Goal: Task Accomplishment & Management: Complete application form

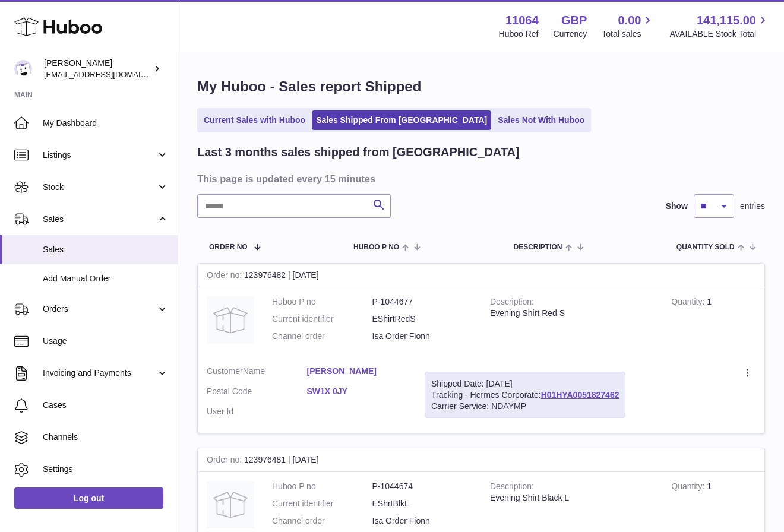
click at [543, 205] on div "Search Show ** ** ** entries" at bounding box center [481, 206] width 568 height 24
click at [133, 286] on link "Add Manual Order" at bounding box center [89, 278] width 178 height 29
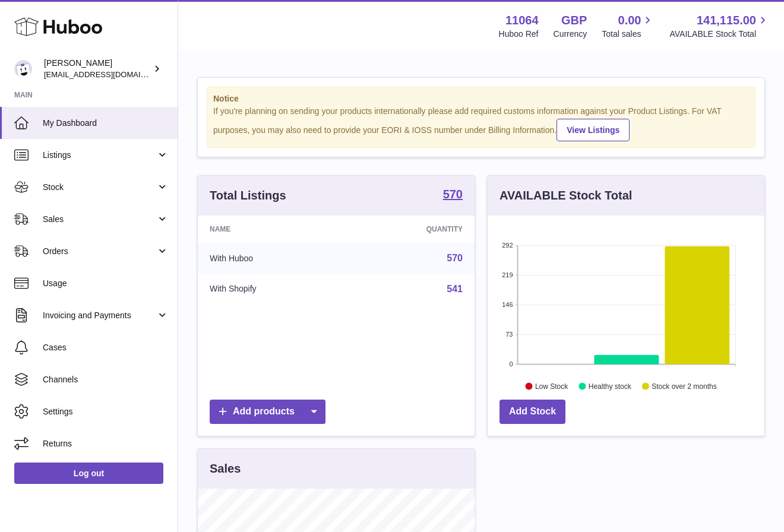
scroll to position [185, 277]
click at [126, 188] on span "Stock" at bounding box center [99, 187] width 113 height 11
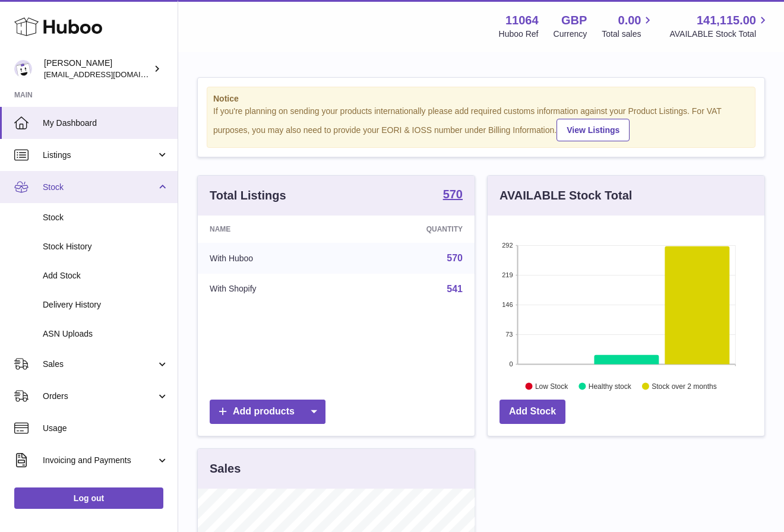
click at [116, 182] on span "Stock" at bounding box center [99, 187] width 113 height 11
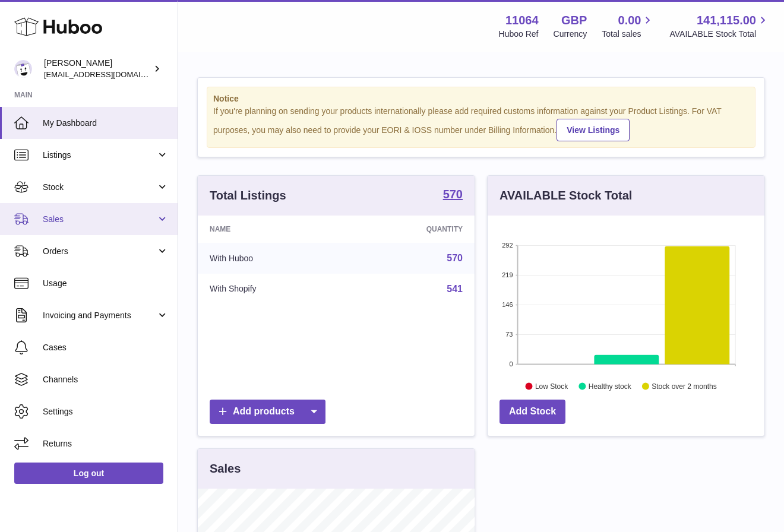
click at [109, 216] on span "Sales" at bounding box center [99, 219] width 113 height 11
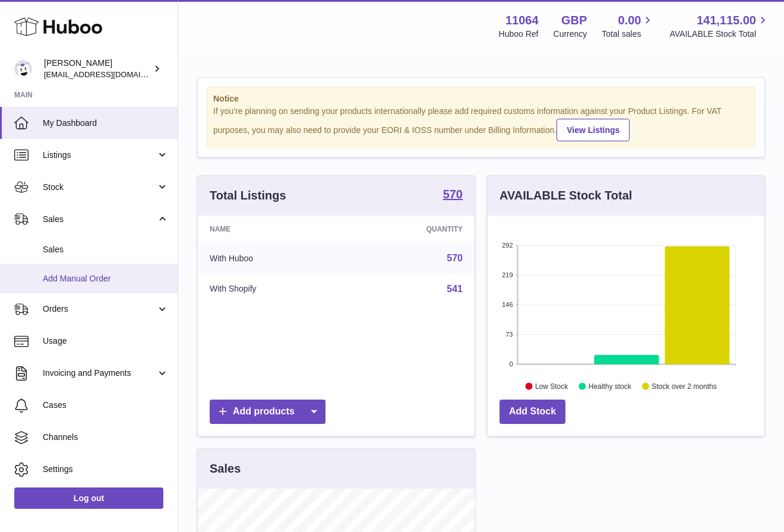
click at [124, 268] on link "Add Manual Order" at bounding box center [89, 278] width 178 height 29
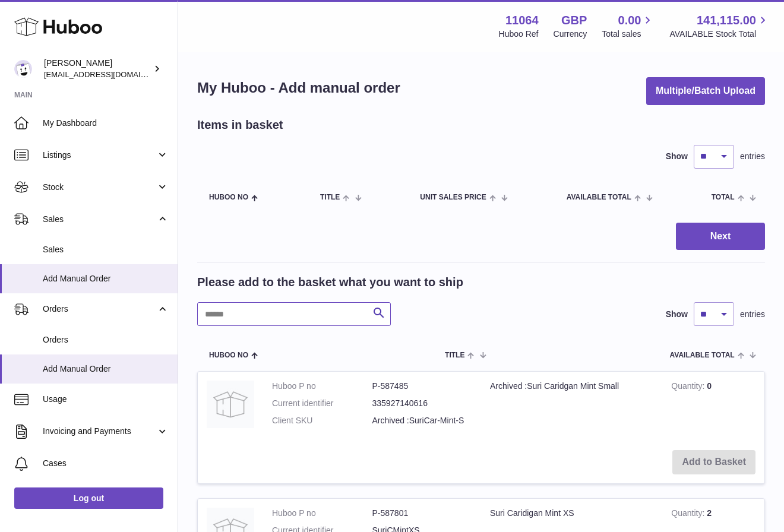
click at [261, 315] on input "text" at bounding box center [294, 314] width 194 height 24
type input "********"
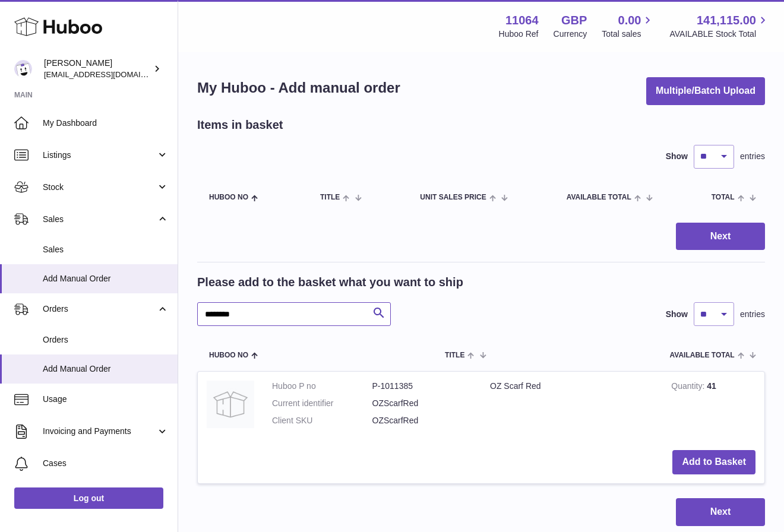
scroll to position [86, 0]
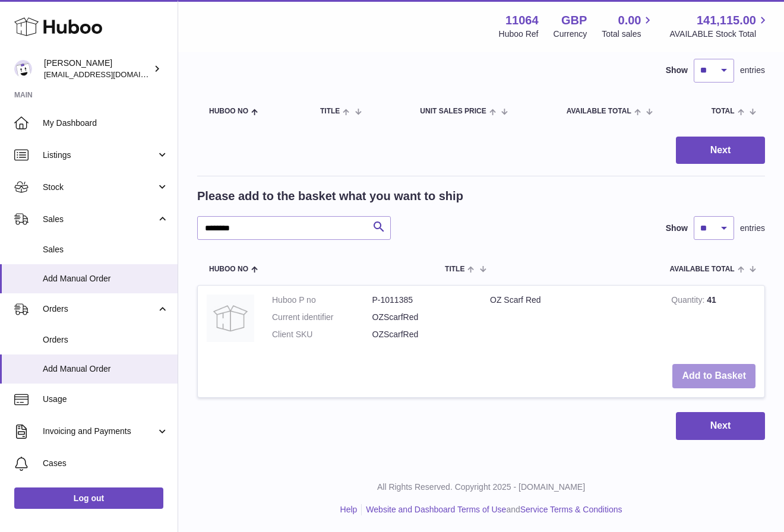
click at [721, 380] on button "Add to Basket" at bounding box center [713, 376] width 83 height 24
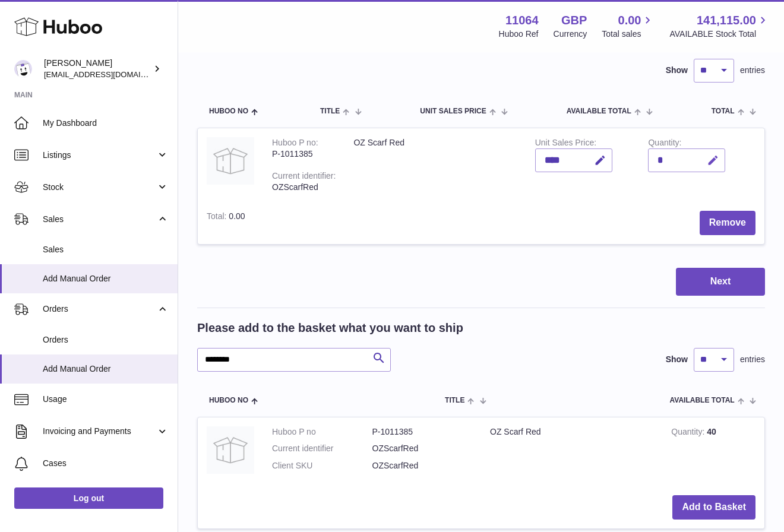
click at [708, 163] on icon "button" at bounding box center [713, 160] width 12 height 12
type input "*"
click at [711, 159] on icon "submit" at bounding box center [713, 160] width 11 height 11
click at [354, 359] on input "********" at bounding box center [294, 360] width 194 height 24
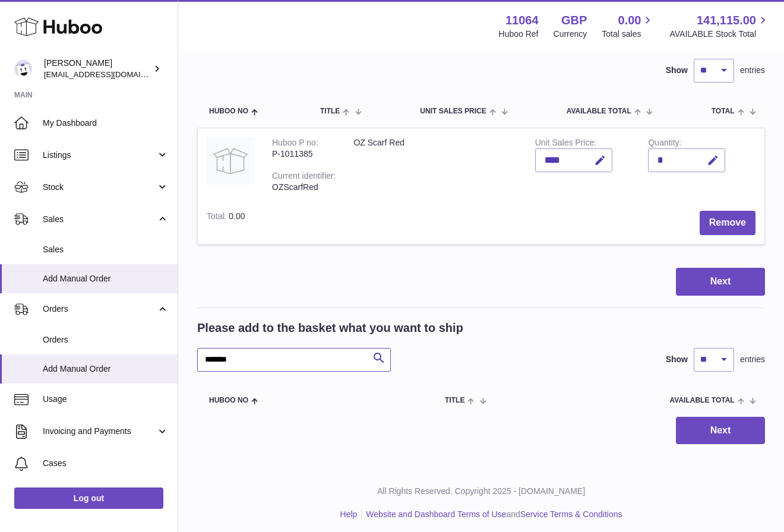
scroll to position [91, 0]
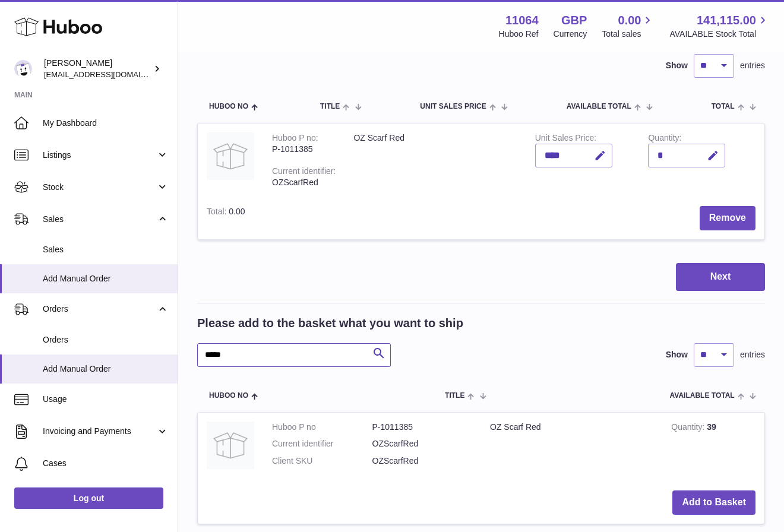
scroll to position [217, 0]
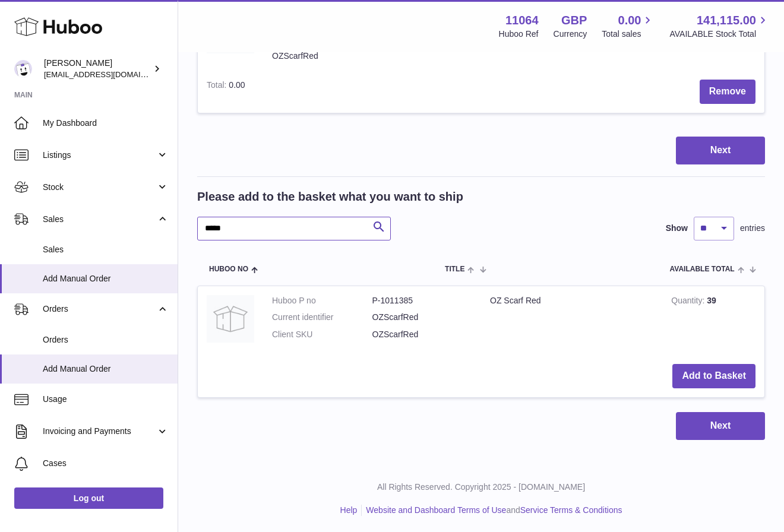
click at [305, 228] on input "*****" at bounding box center [294, 229] width 194 height 24
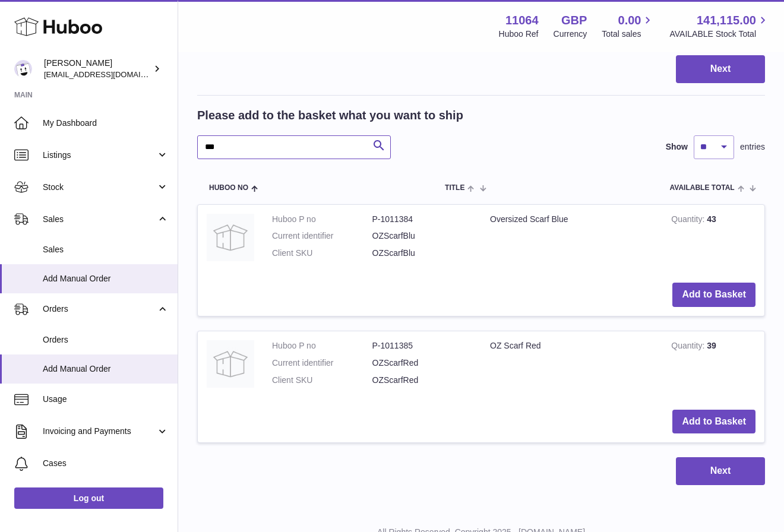
scroll to position [293, 0]
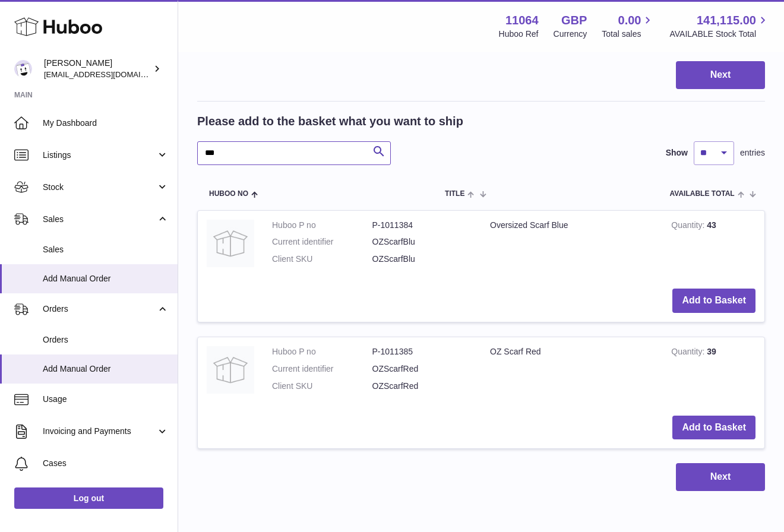
type input "***"
click at [713, 301] on button "Add to Basket" at bounding box center [713, 301] width 83 height 24
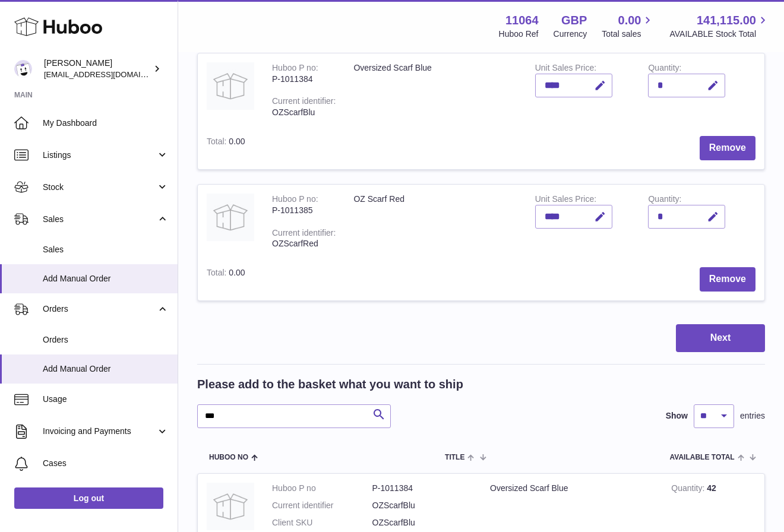
scroll to position [160, 0]
click at [717, 81] on icon "button" at bounding box center [713, 86] width 12 height 12
type input "*"
click at [715, 87] on icon "submit" at bounding box center [713, 86] width 11 height 11
drag, startPoint x: 297, startPoint y: 413, endPoint x: 201, endPoint y: 413, distance: 96.2
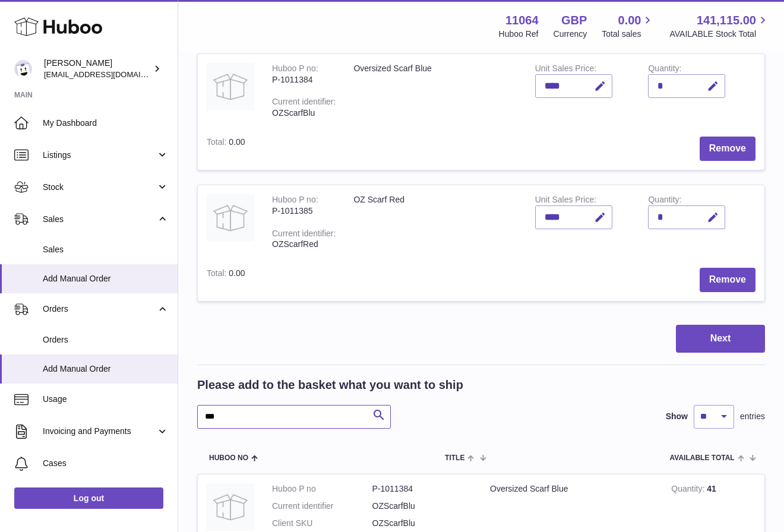
click at [201, 413] on input "***" at bounding box center [294, 417] width 194 height 24
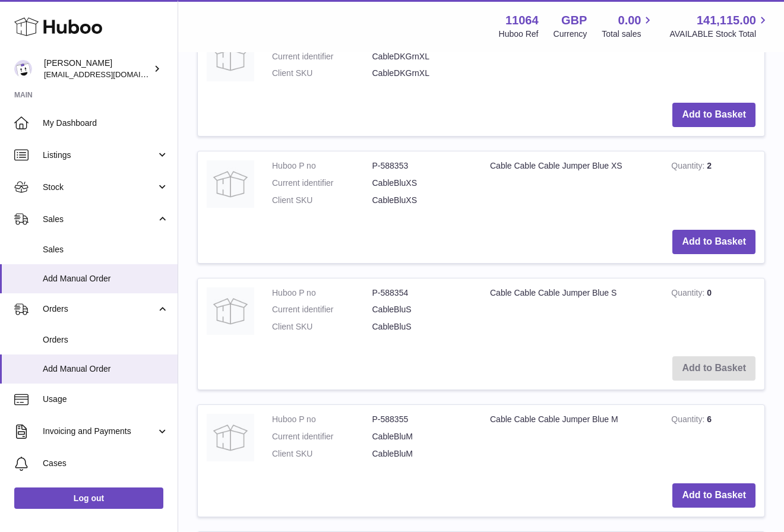
scroll to position [1114, 0]
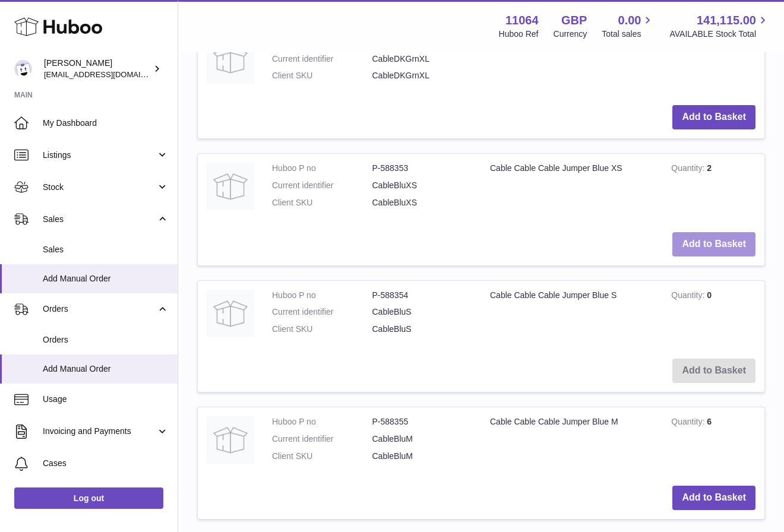
click at [707, 243] on button "Add to Basket" at bounding box center [713, 244] width 83 height 24
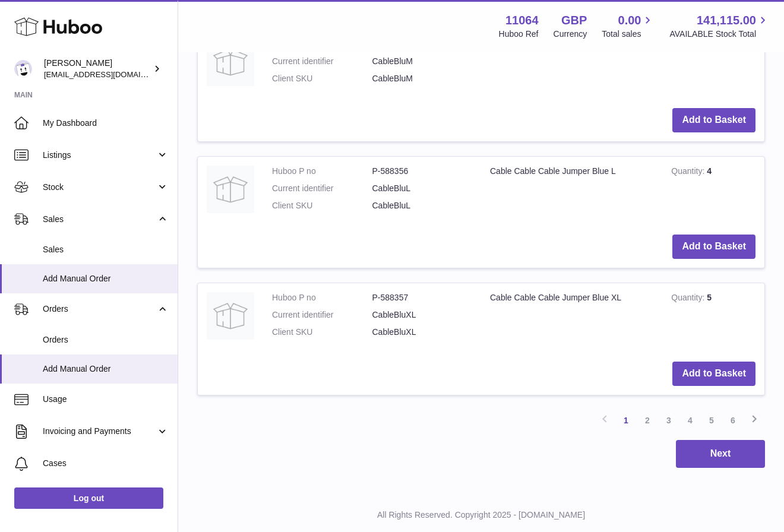
scroll to position [1640, 0]
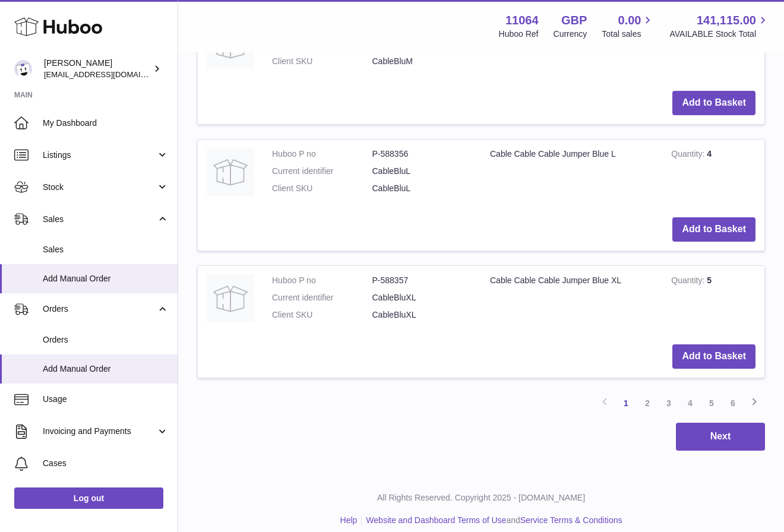
click at [648, 397] on link "2" at bounding box center [646, 402] width 21 height 21
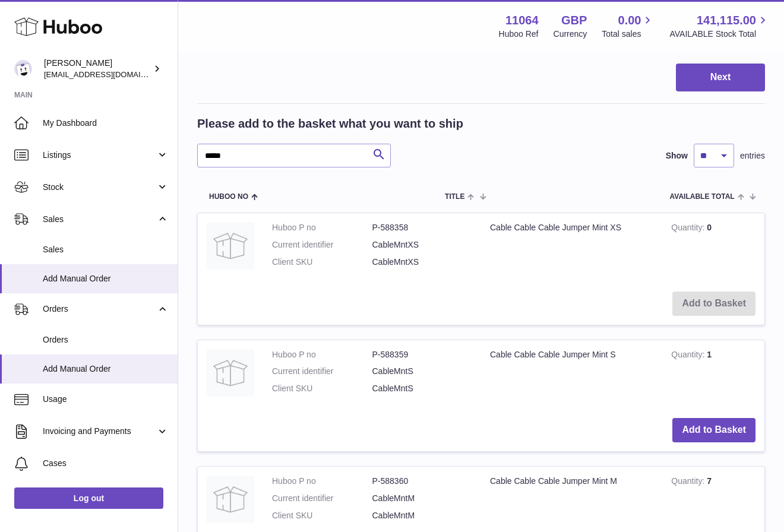
scroll to position [396, 0]
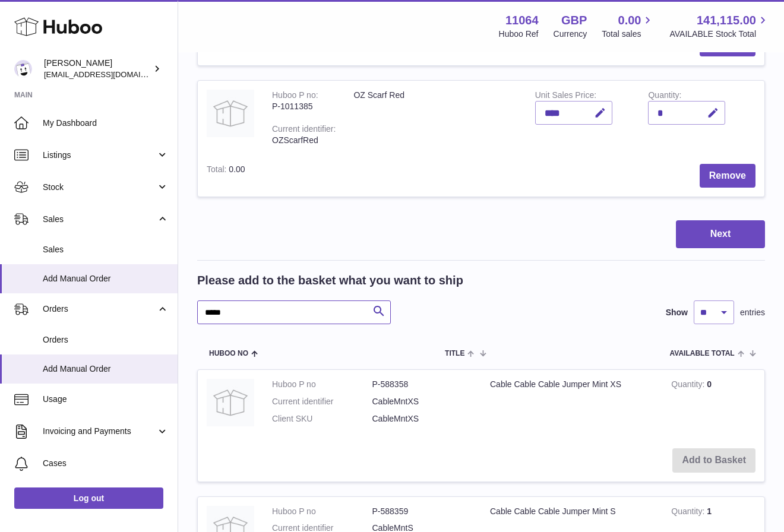
drag, startPoint x: 294, startPoint y: 309, endPoint x: 178, endPoint y: 312, distance: 115.8
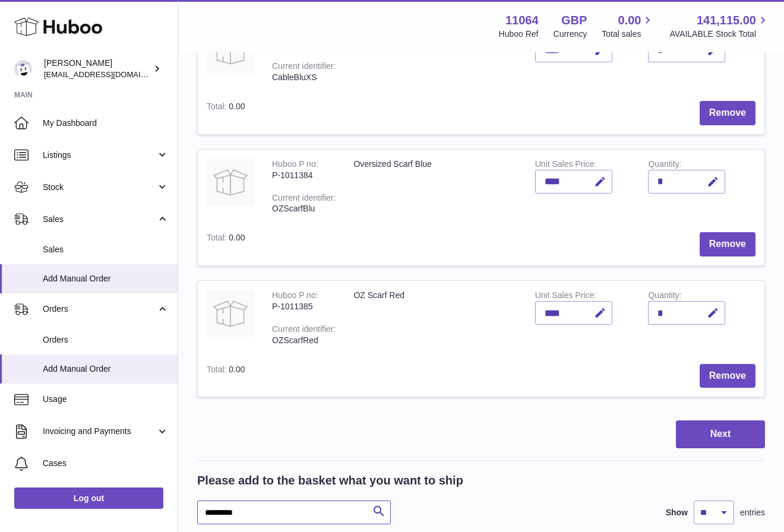
scroll to position [306, 0]
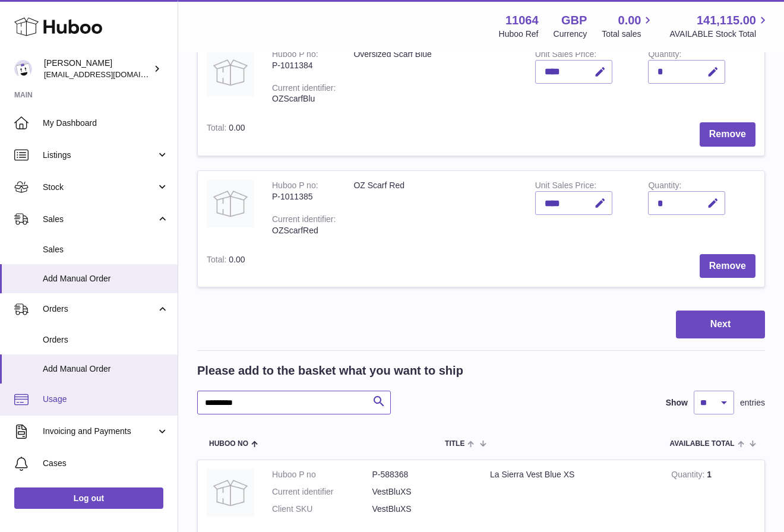
drag, startPoint x: 275, startPoint y: 408, endPoint x: 170, endPoint y: 408, distance: 104.5
type input "*"
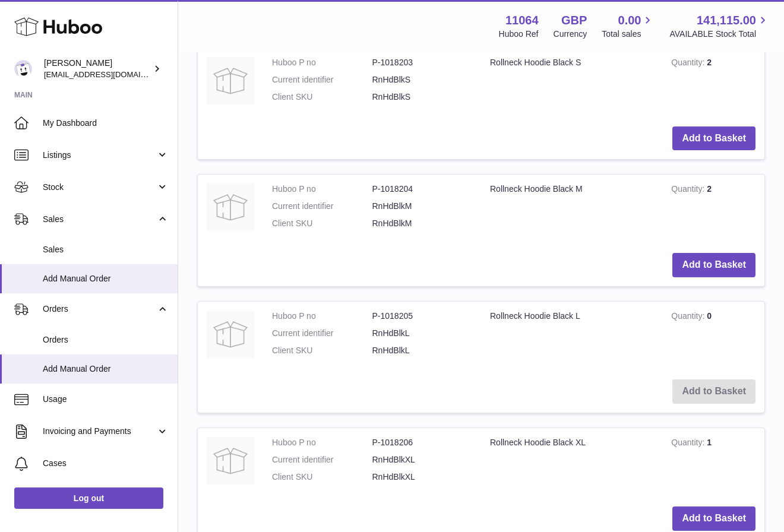
scroll to position [1489, 0]
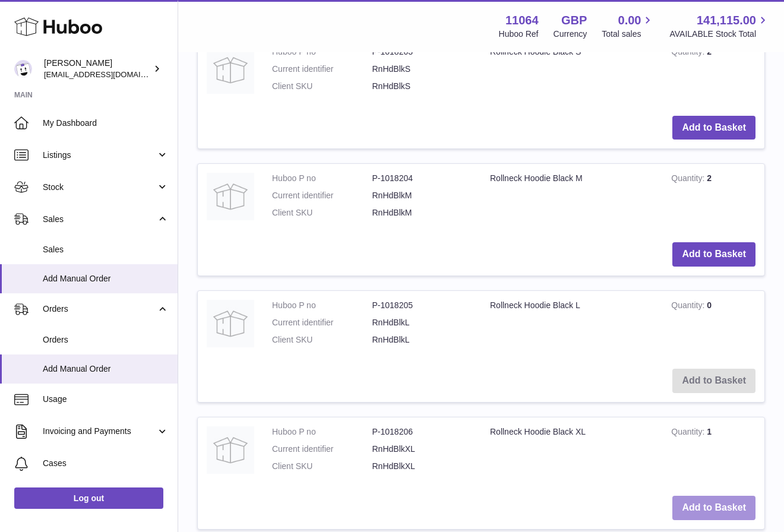
click at [700, 501] on button "Add to Basket" at bounding box center [713, 508] width 83 height 24
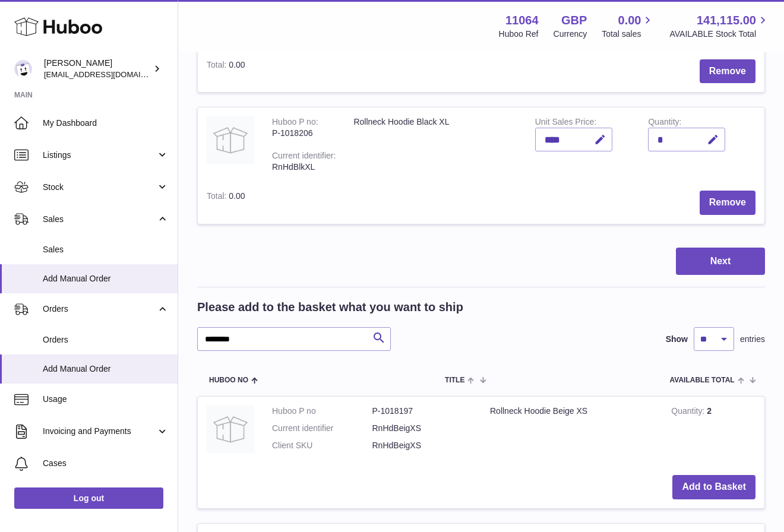
scroll to position [518, 0]
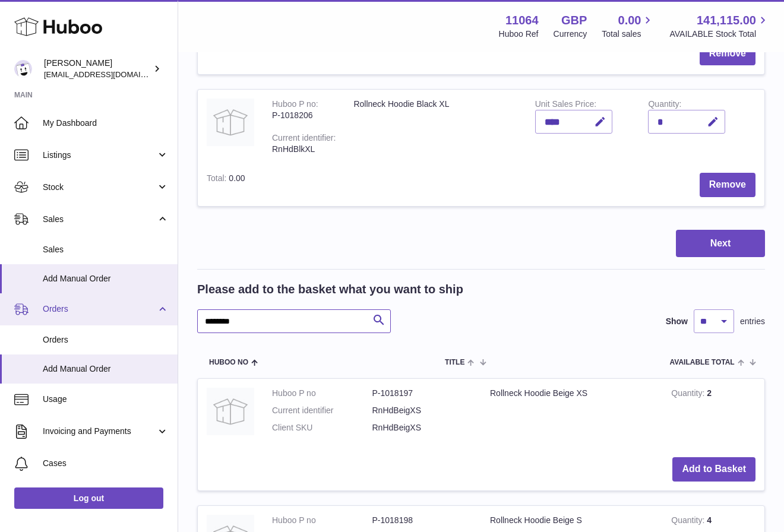
drag, startPoint x: 275, startPoint y: 324, endPoint x: 164, endPoint y: 323, distance: 111.0
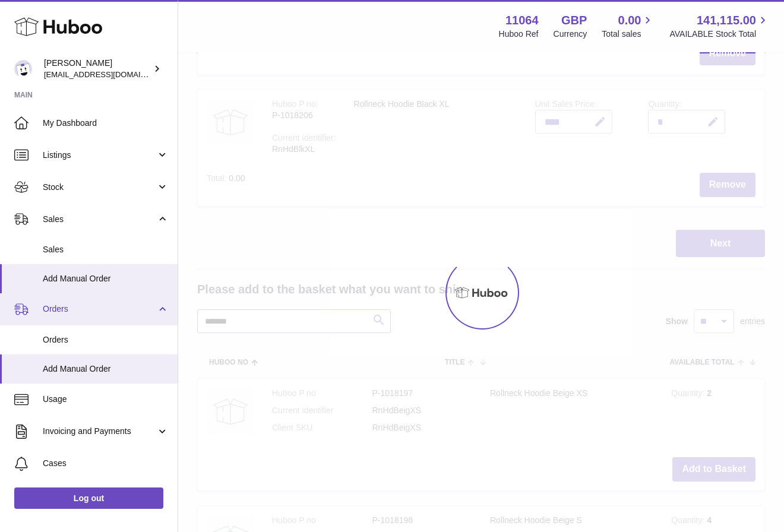
scroll to position [484, 0]
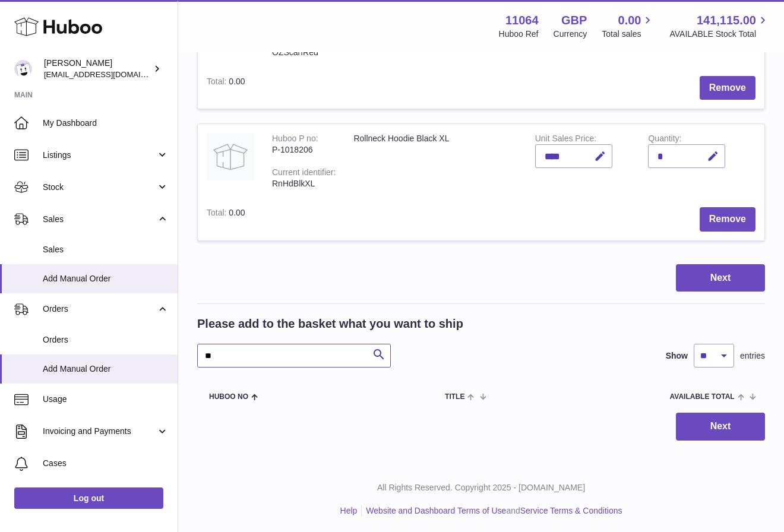
type input "*"
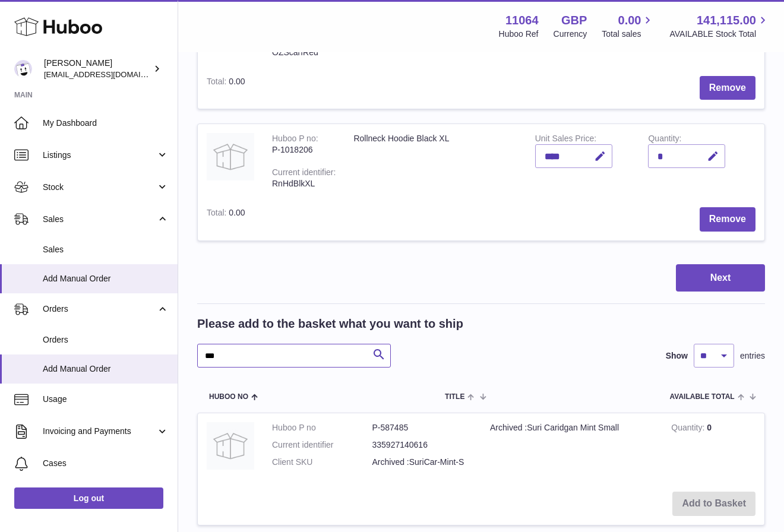
scroll to position [518, 0]
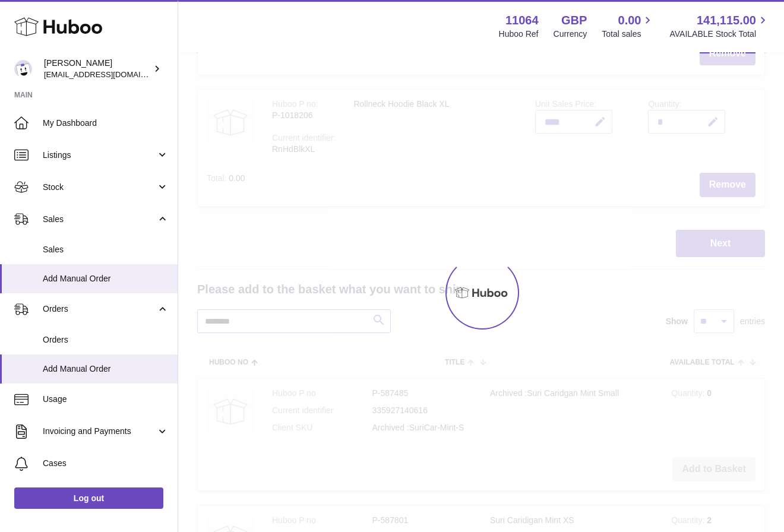
scroll to position [484, 0]
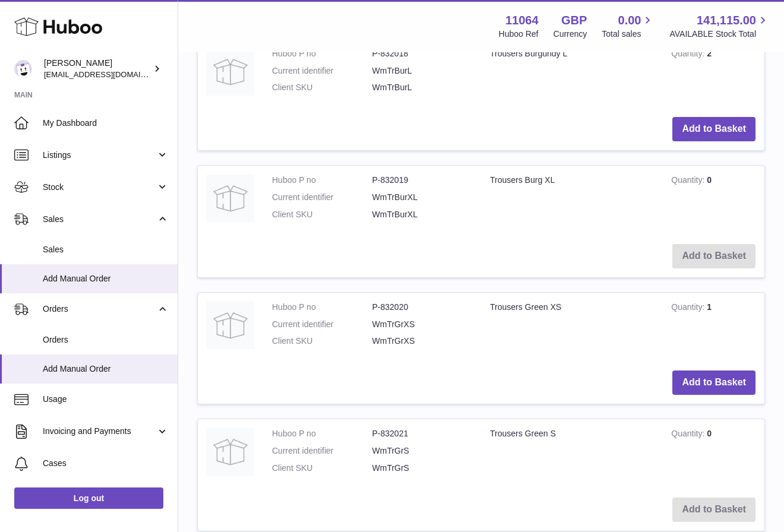
scroll to position [1777, 0]
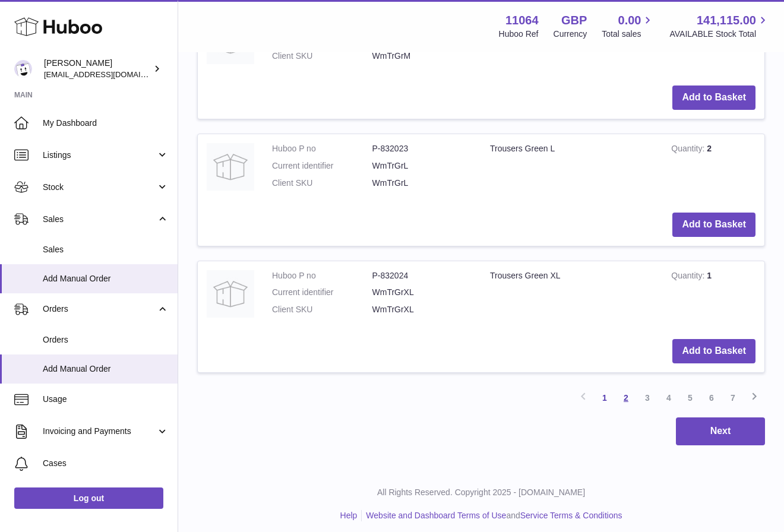
click at [623, 388] on link "2" at bounding box center [625, 397] width 21 height 21
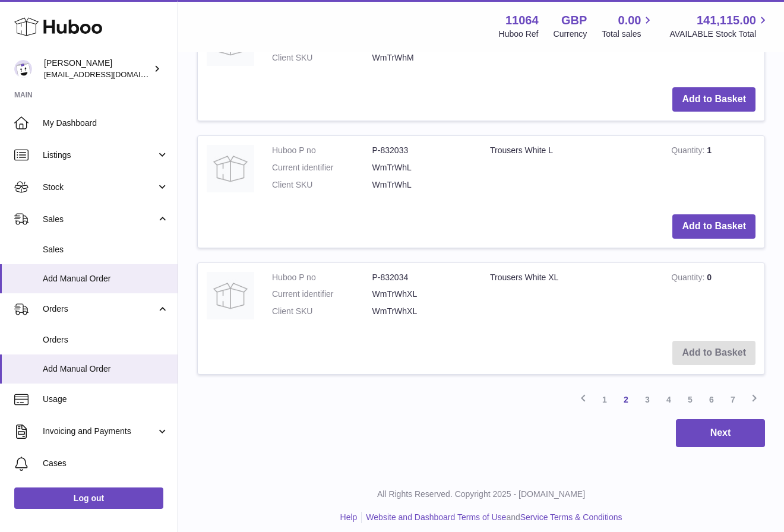
scroll to position [1777, 0]
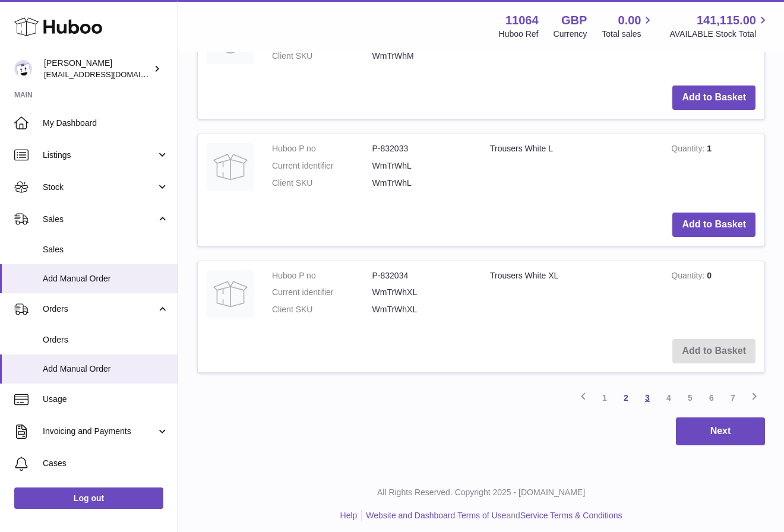
click at [648, 395] on link "3" at bounding box center [646, 397] width 21 height 21
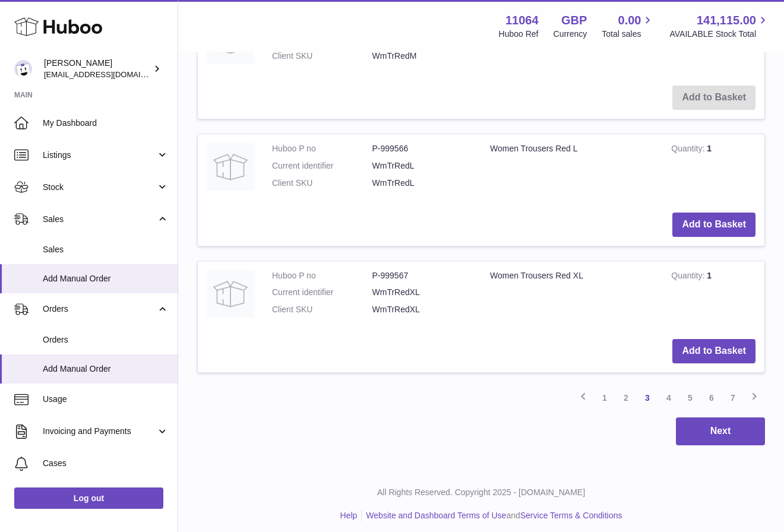
click at [669, 392] on link "4" at bounding box center [668, 397] width 21 height 21
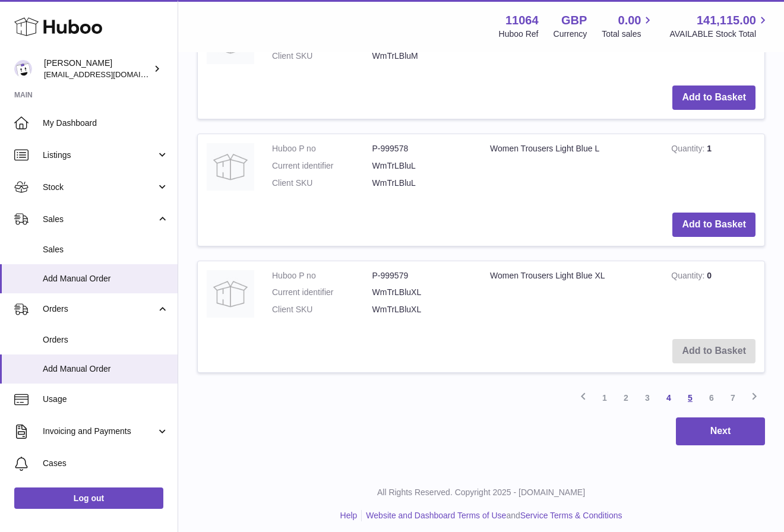
click at [690, 394] on link "5" at bounding box center [689, 397] width 21 height 21
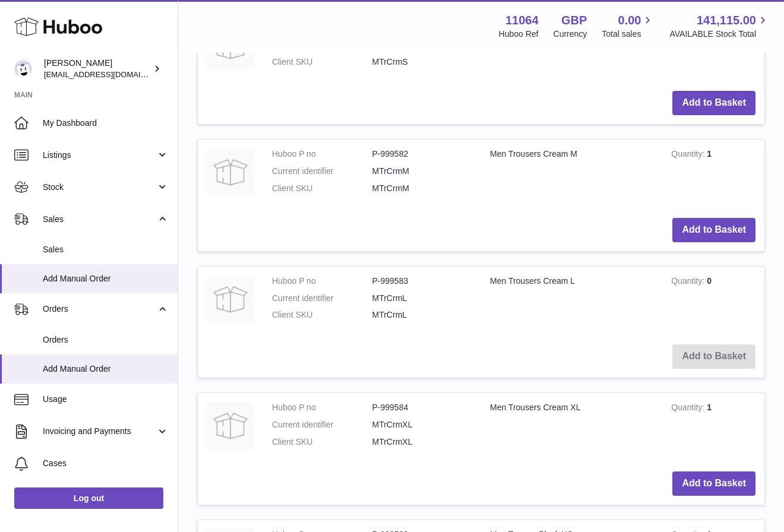
scroll to position [1777, 0]
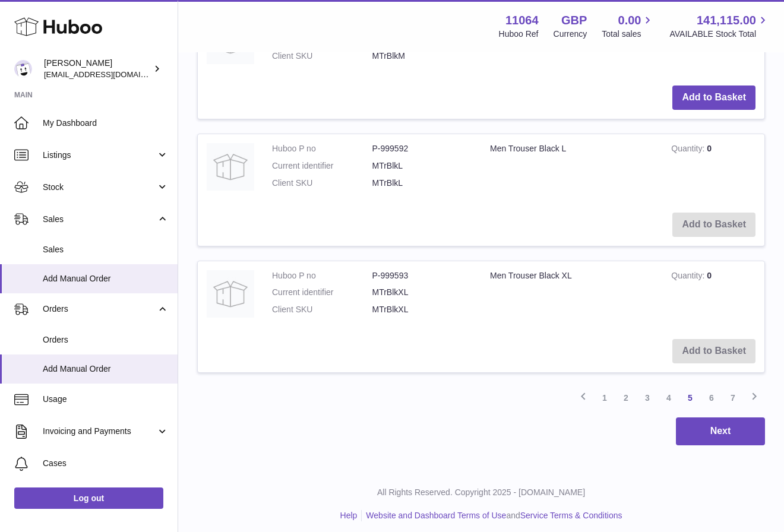
click at [713, 395] on link "6" at bounding box center [711, 397] width 21 height 21
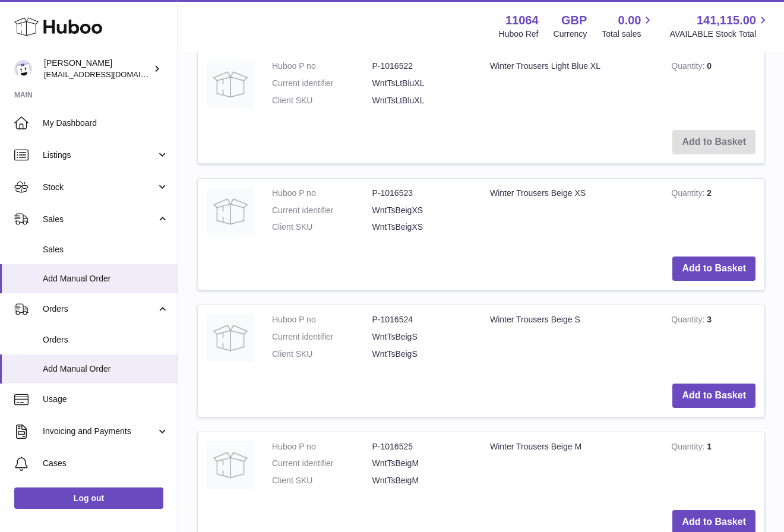
scroll to position [1693, 0]
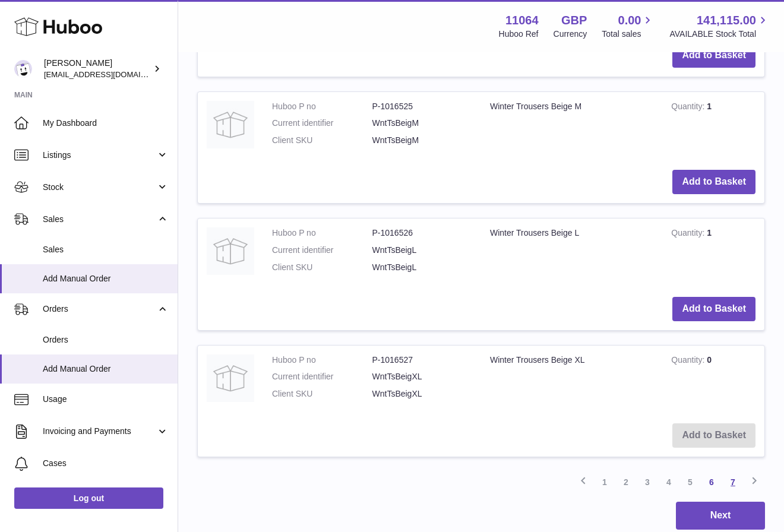
click at [729, 482] on link "7" at bounding box center [732, 481] width 21 height 21
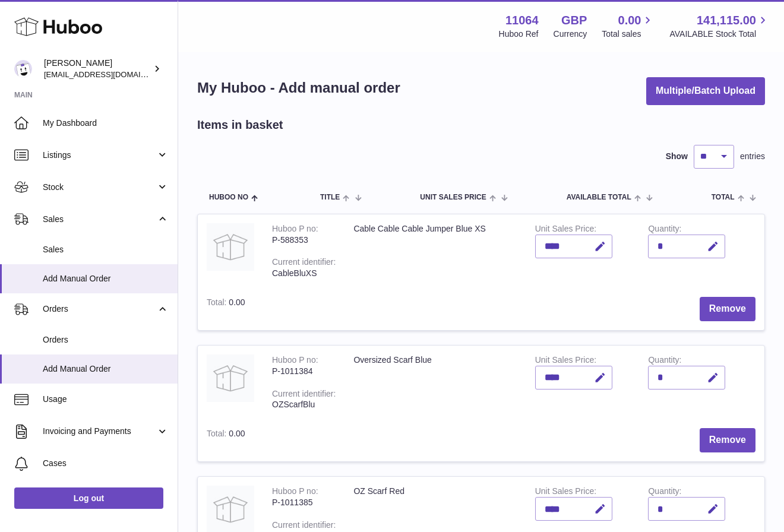
scroll to position [206, 0]
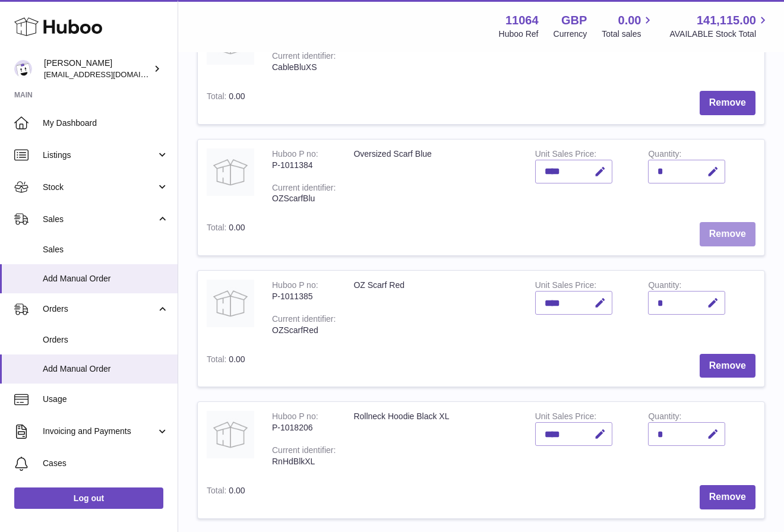
click at [728, 227] on button "Remove" at bounding box center [727, 234] width 56 height 24
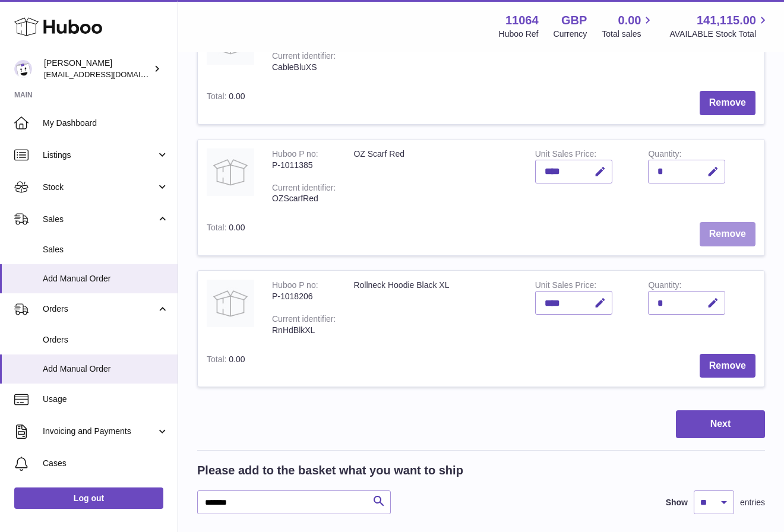
click at [728, 227] on button "Remove" at bounding box center [727, 234] width 56 height 24
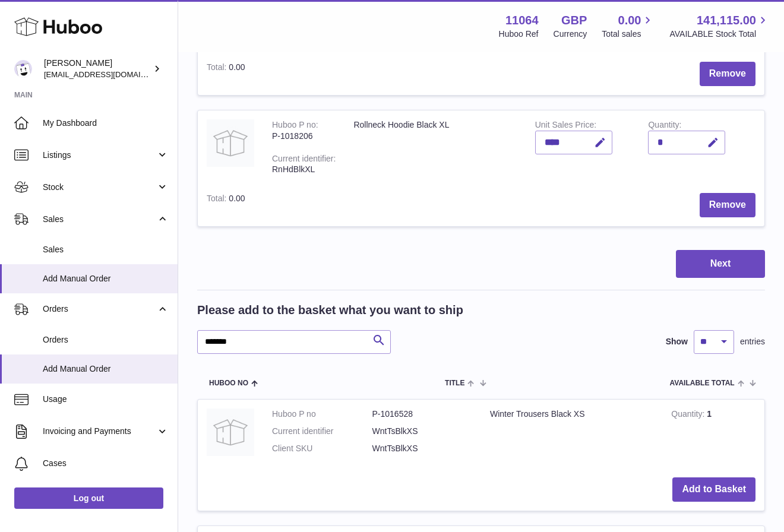
scroll to position [261, 0]
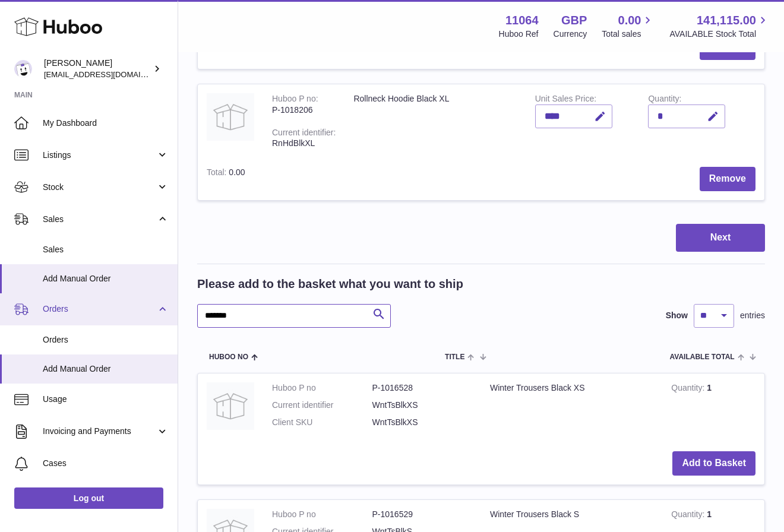
drag, startPoint x: 268, startPoint y: 319, endPoint x: 134, endPoint y: 310, distance: 133.9
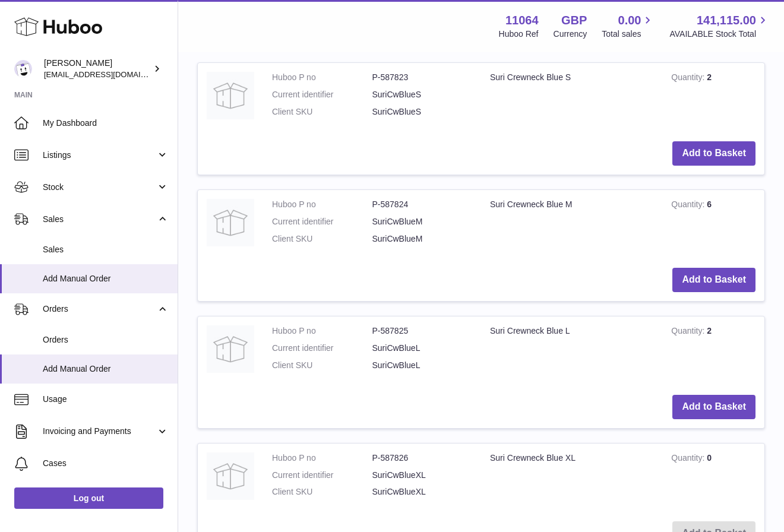
scroll to position [744, 0]
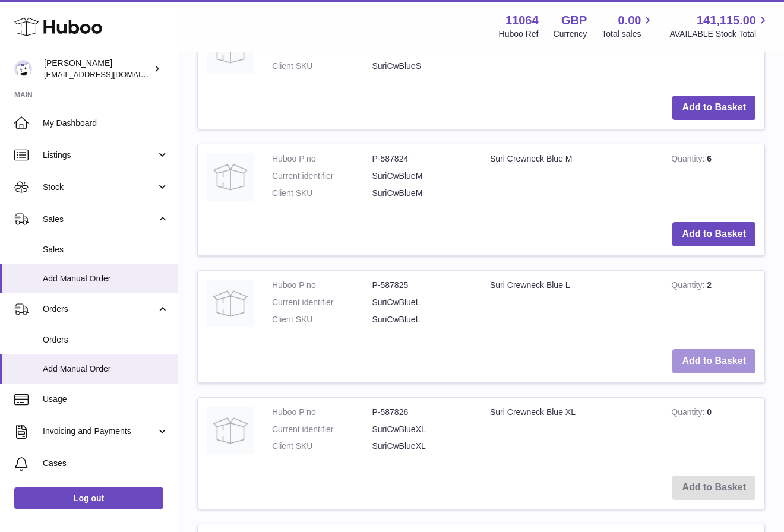
click at [730, 349] on button "Add to Basket" at bounding box center [713, 361] width 83 height 24
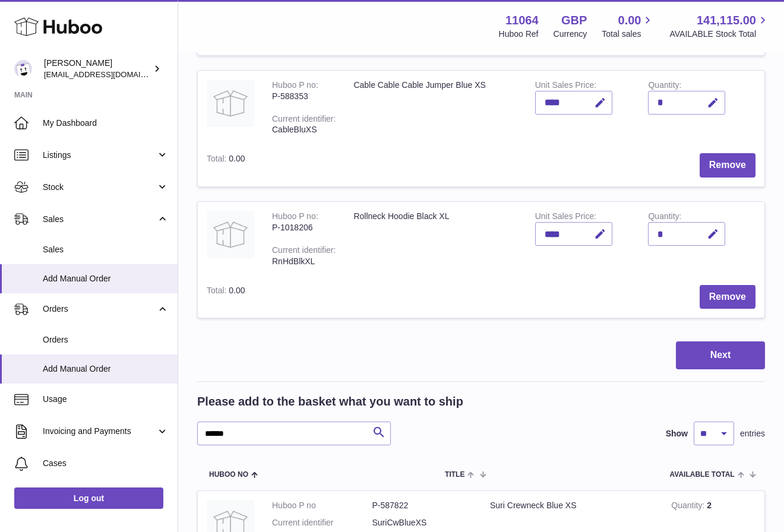
scroll to position [286, 0]
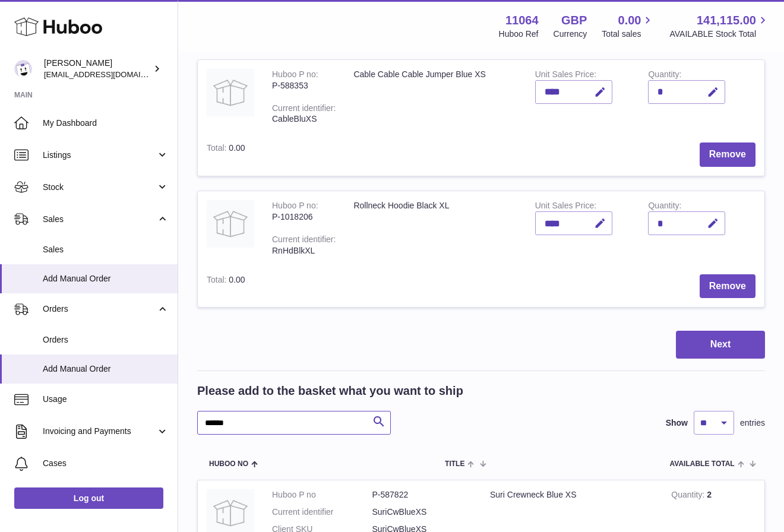
drag, startPoint x: 273, startPoint y: 419, endPoint x: 180, endPoint y: 416, distance: 92.7
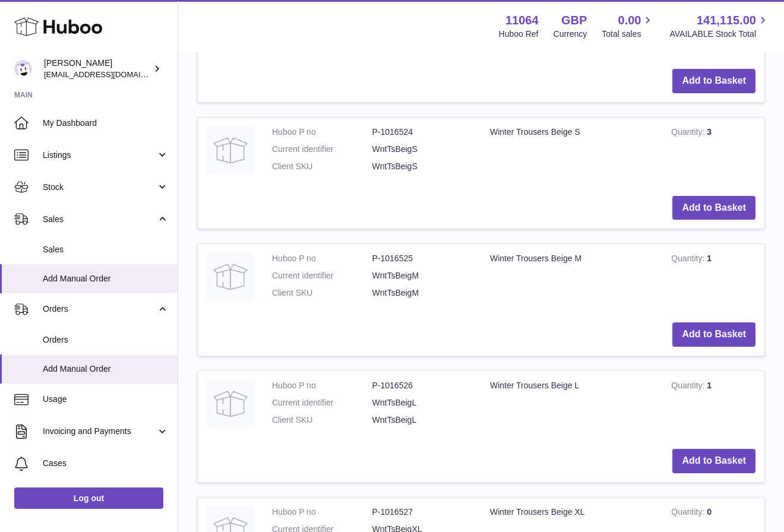
scroll to position [1646, 0]
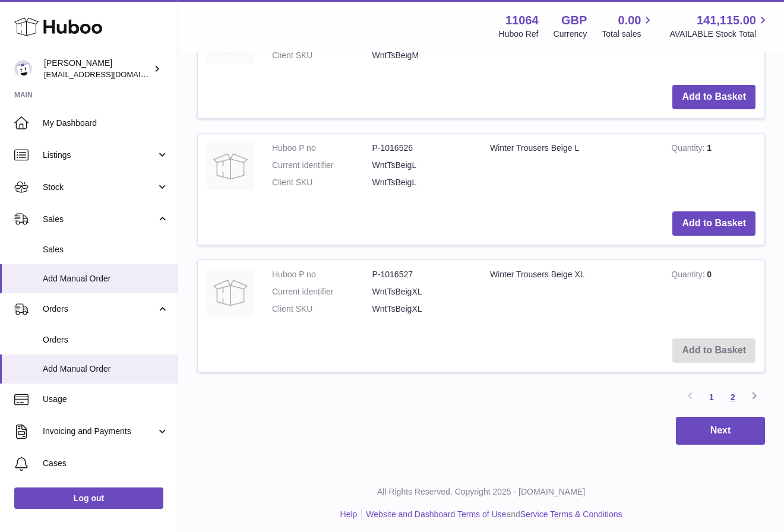
click at [727, 392] on link "2" at bounding box center [732, 396] width 21 height 21
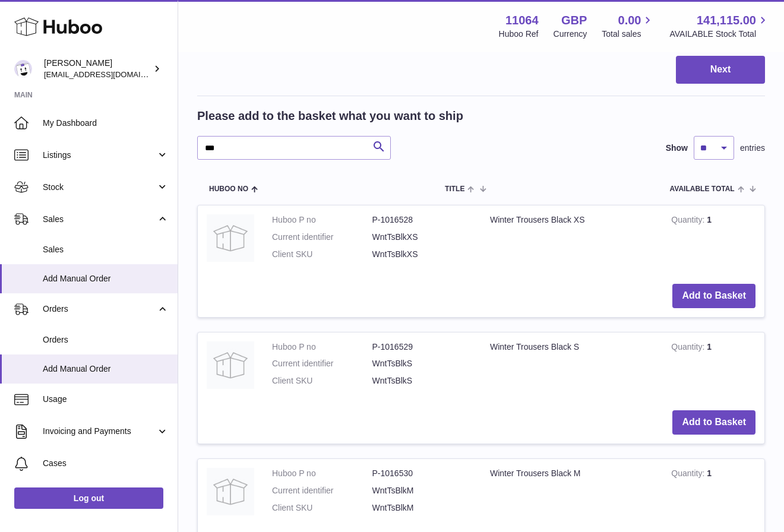
scroll to position [561, 0]
drag, startPoint x: 305, startPoint y: 140, endPoint x: 266, endPoint y: 149, distance: 40.3
click at [267, 149] on input "***" at bounding box center [294, 147] width 194 height 24
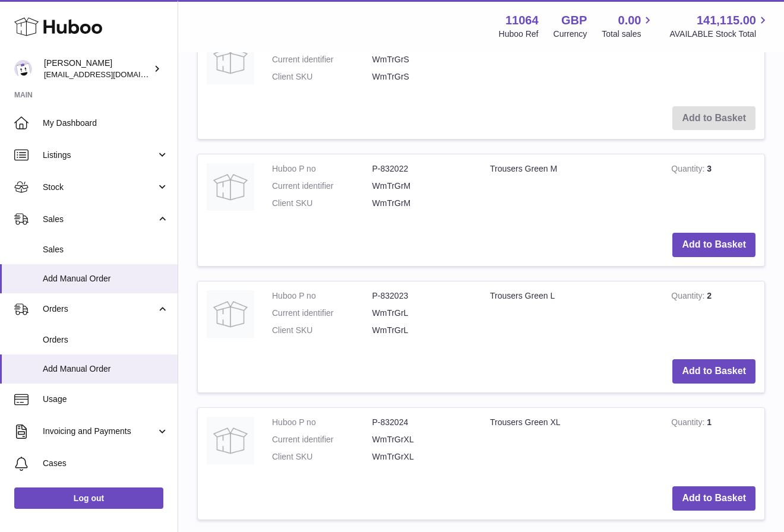
scroll to position [1646, 0]
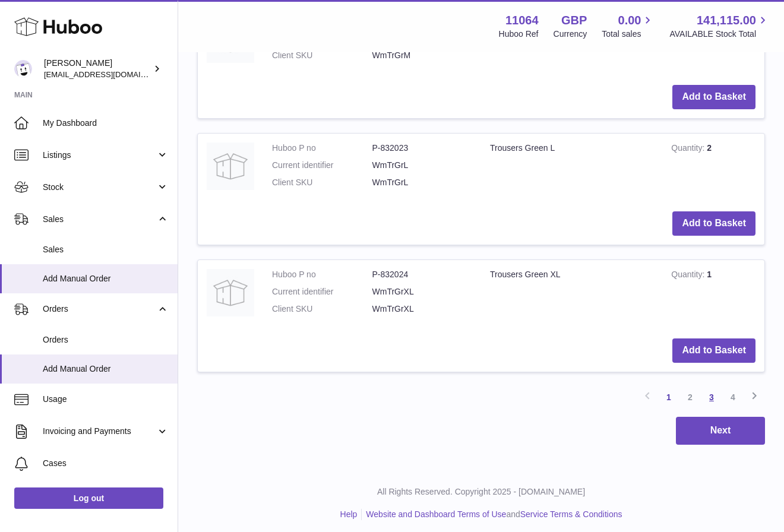
type input "****"
click at [706, 386] on link "3" at bounding box center [711, 396] width 21 height 21
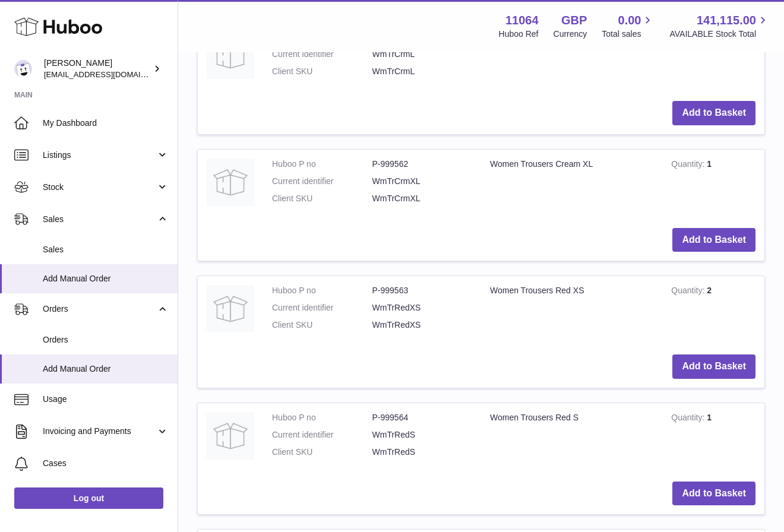
scroll to position [1125, 0]
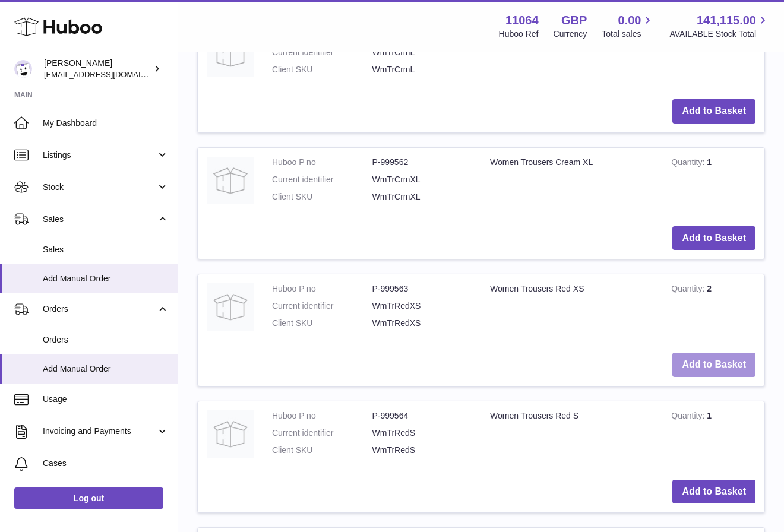
click at [712, 359] on button "Add to Basket" at bounding box center [713, 365] width 83 height 24
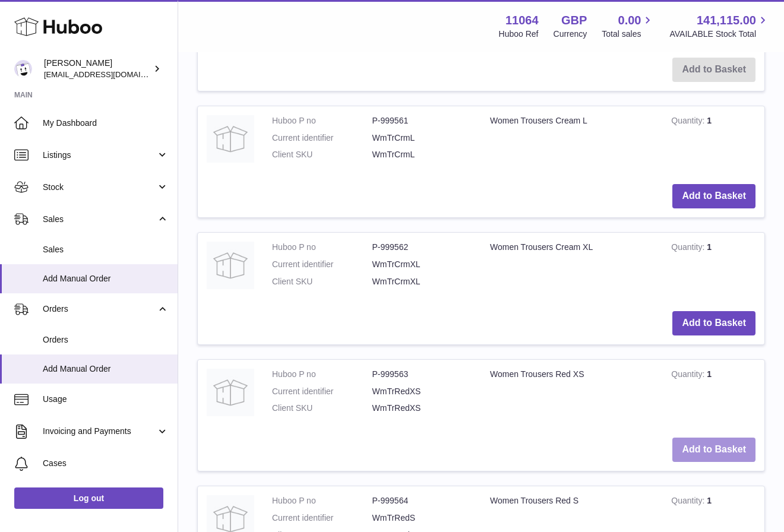
scroll to position [1777, 0]
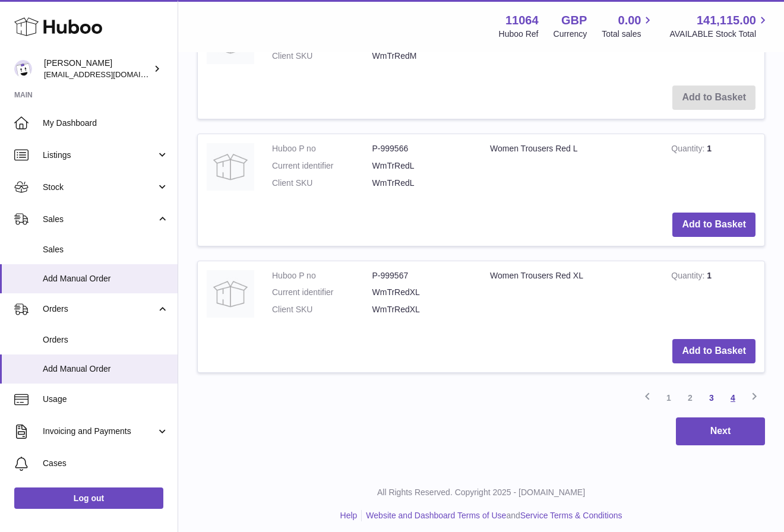
click at [727, 395] on link "4" at bounding box center [732, 397] width 21 height 21
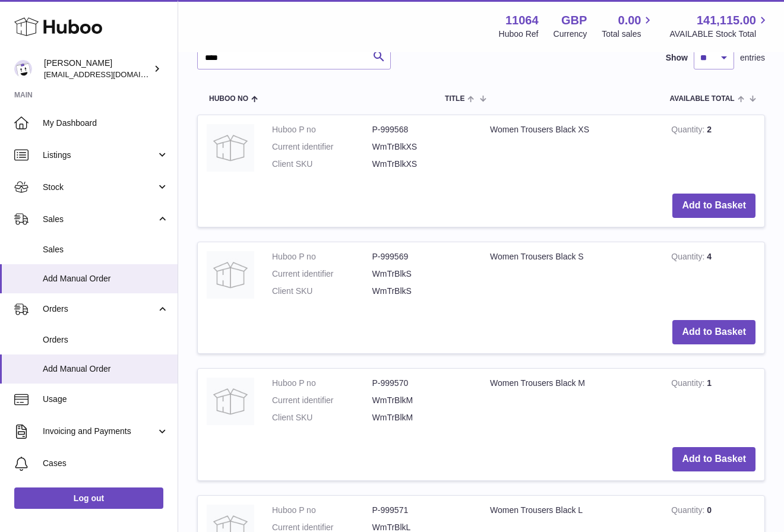
scroll to position [782, 0]
click at [733, 202] on button "Add to Basket" at bounding box center [713, 205] width 83 height 24
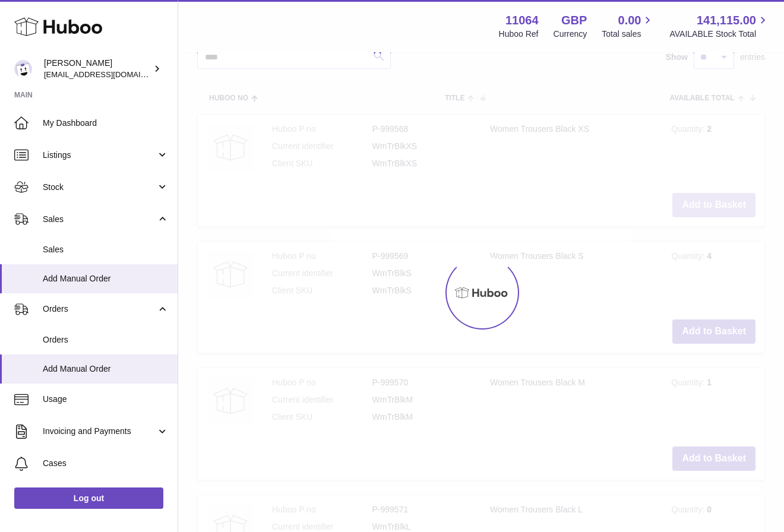
scroll to position [913, 0]
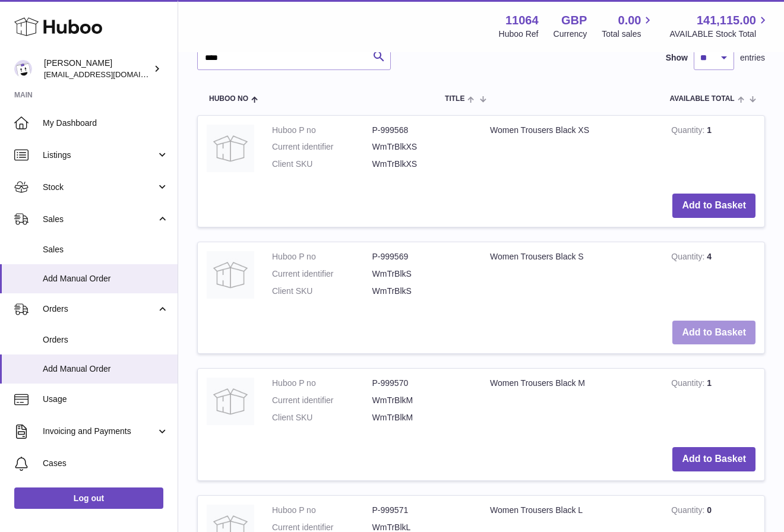
click at [715, 340] on button "Add to Basket" at bounding box center [713, 333] width 83 height 24
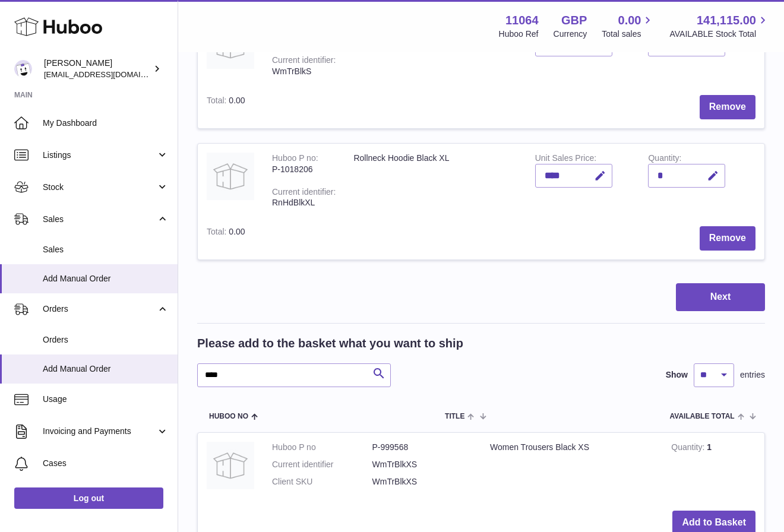
scroll to position [731, 0]
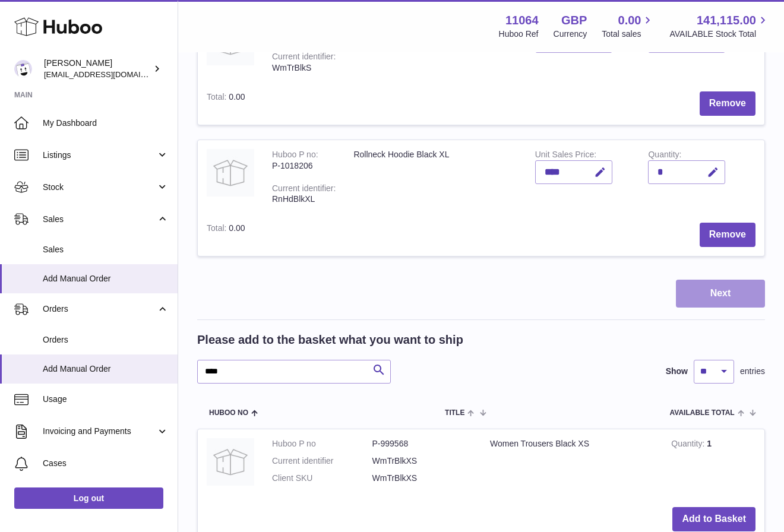
click at [690, 286] on button "Next" at bounding box center [720, 294] width 89 height 28
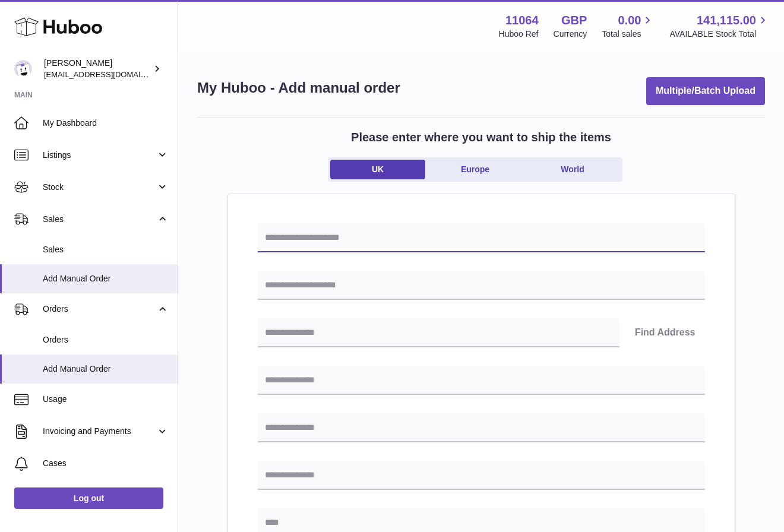
click at [424, 245] on input "text" at bounding box center [481, 238] width 447 height 28
type input "**********"
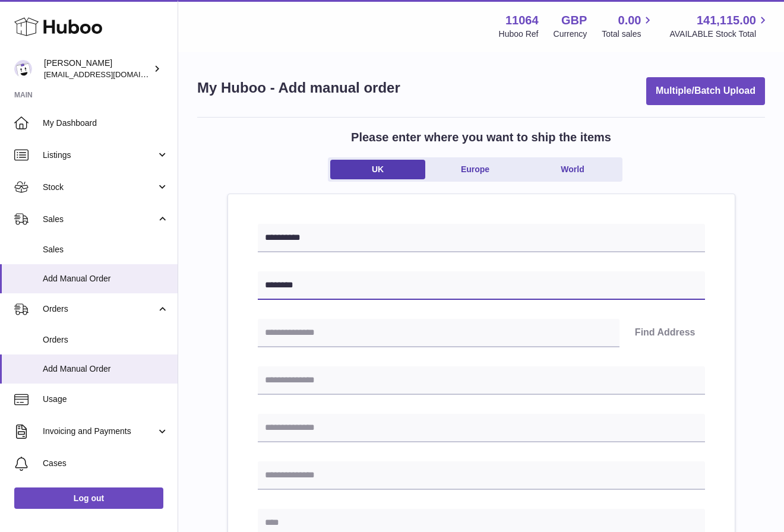
type input "**********"
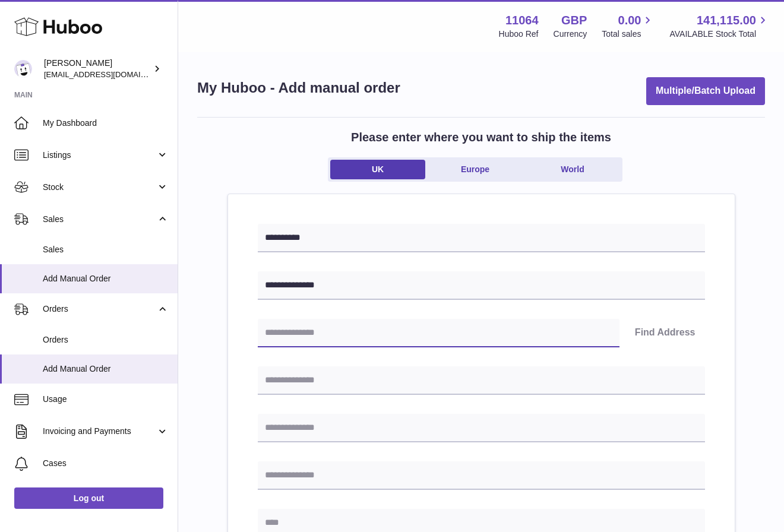
click at [405, 334] on input "text" at bounding box center [439, 333] width 362 height 28
type input "********"
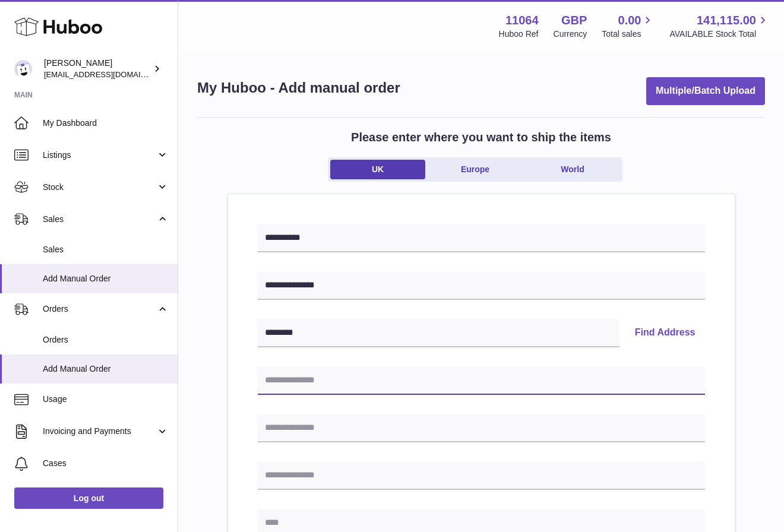
type input "**********"
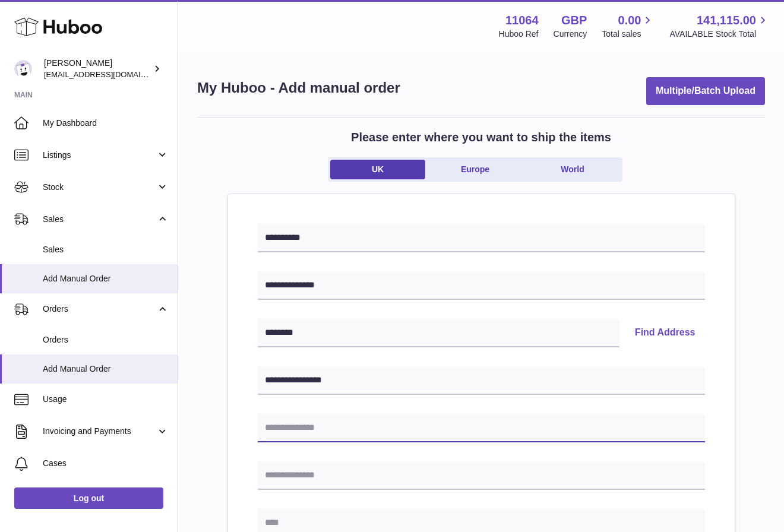
type input "**********"
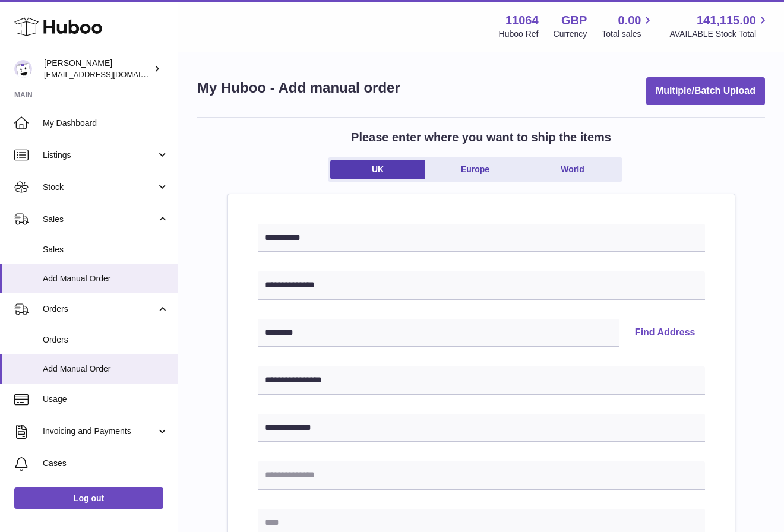
type input "******"
type input "********"
type input "**********"
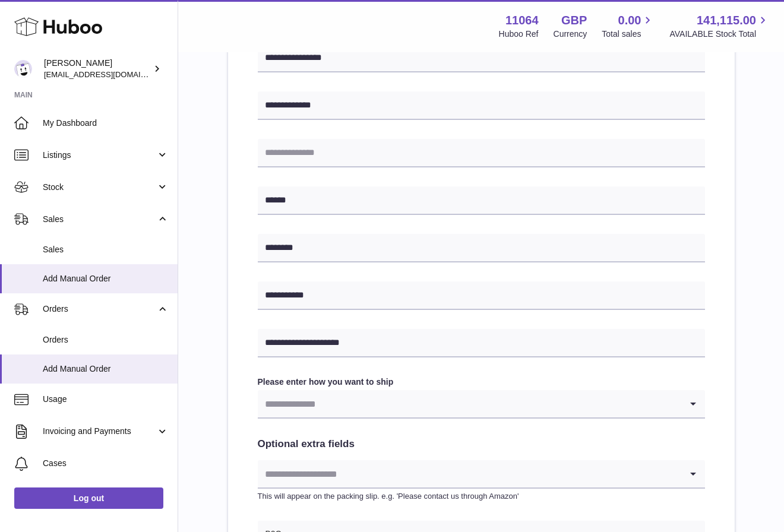
scroll to position [321, 0]
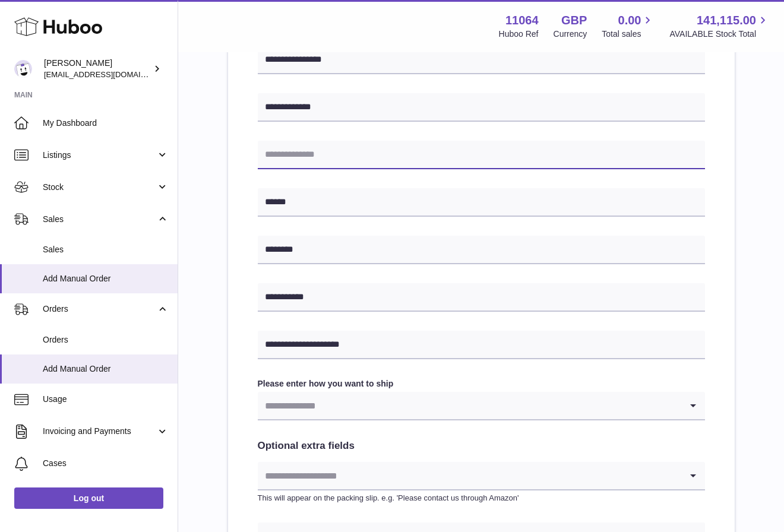
click at [465, 141] on input "text" at bounding box center [481, 155] width 447 height 28
type input "**********"
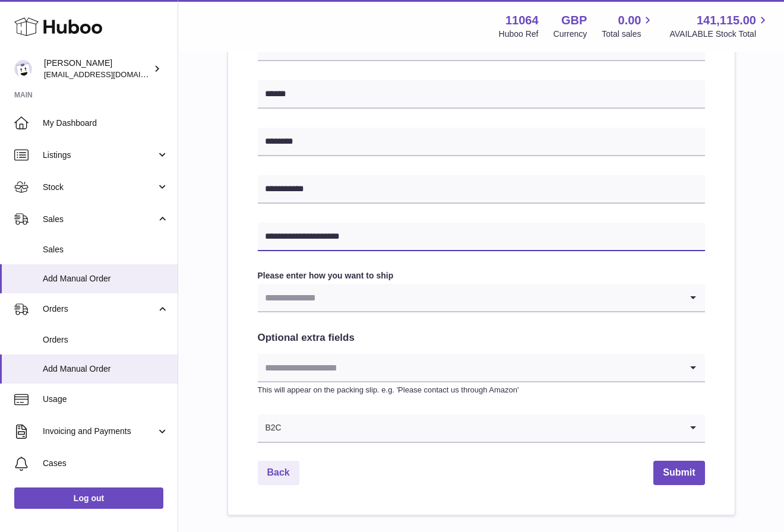
drag, startPoint x: 369, startPoint y: 229, endPoint x: 488, endPoint y: 258, distance: 122.3
click at [488, 258] on div "**********" at bounding box center [481, 119] width 447 height 648
type input "*"
type input "**********"
click at [516, 298] on input "Search for option" at bounding box center [469, 297] width 423 height 27
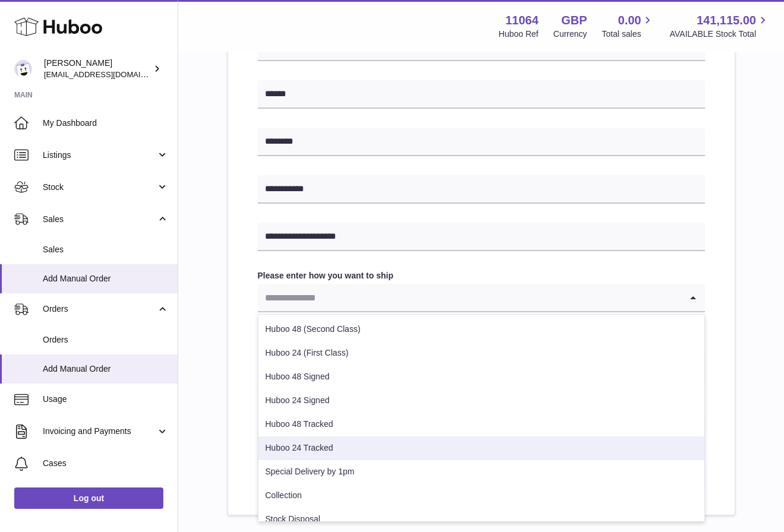
click at [412, 454] on li "Huboo 24 Tracked" at bounding box center [481, 448] width 446 height 24
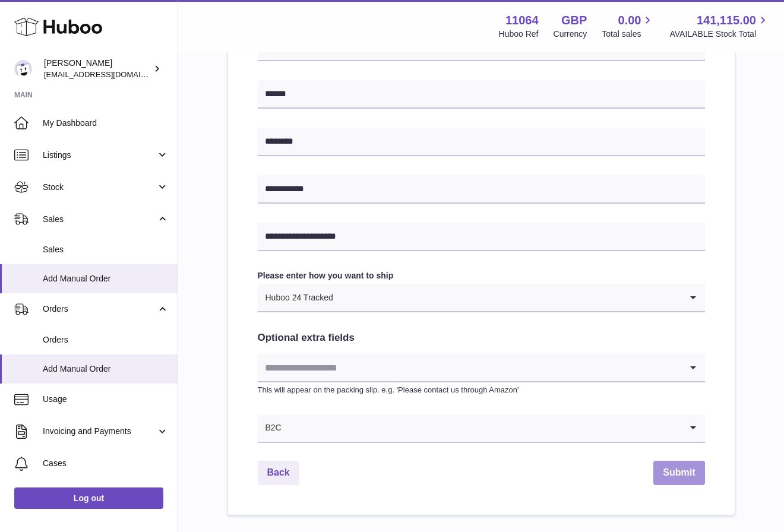
click at [676, 473] on button "Submit" at bounding box center [678, 473] width 51 height 24
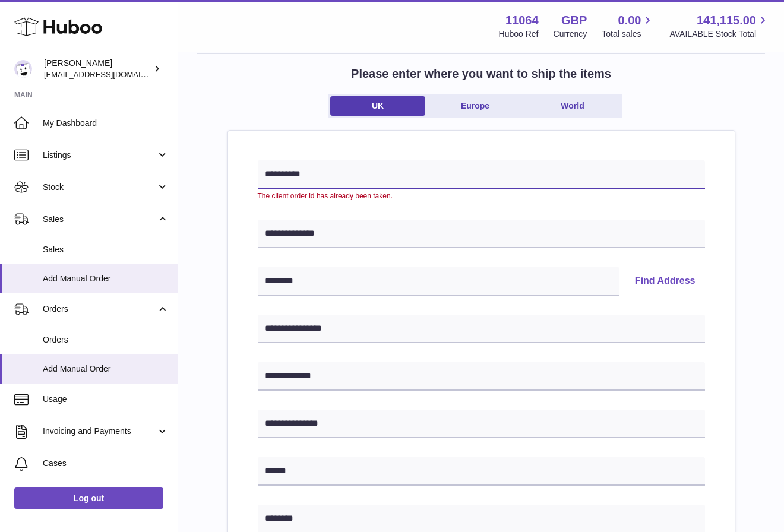
click at [580, 178] on input "**********" at bounding box center [481, 174] width 447 height 28
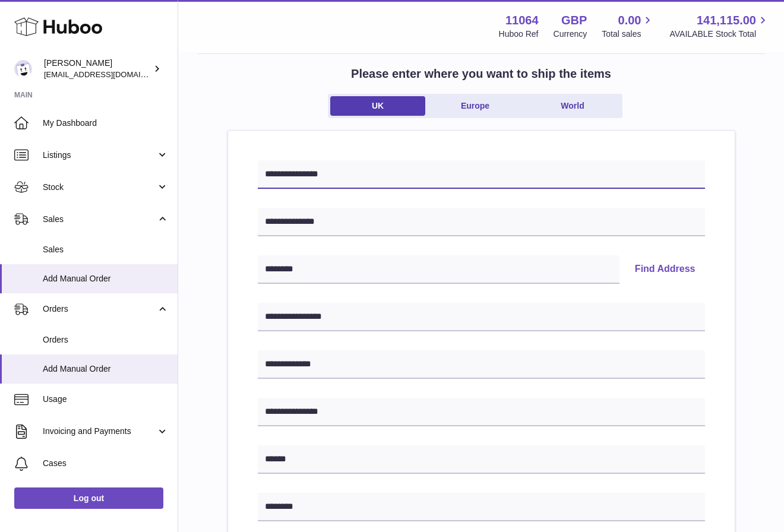
scroll to position [505, 0]
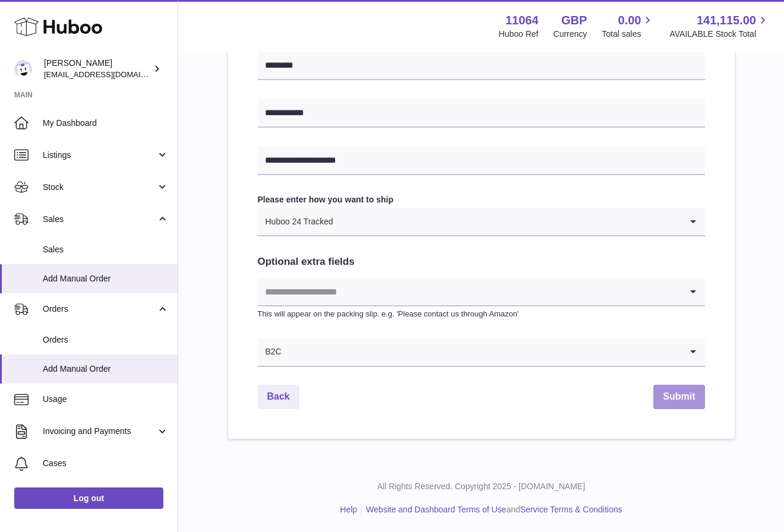
type input "**********"
click at [674, 407] on button "Submit" at bounding box center [678, 397] width 51 height 24
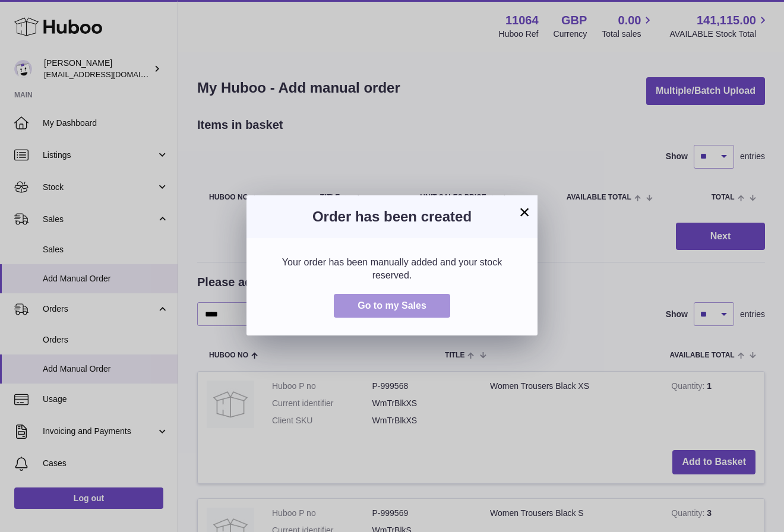
click at [403, 303] on span "Go to my Sales" at bounding box center [391, 305] width 69 height 10
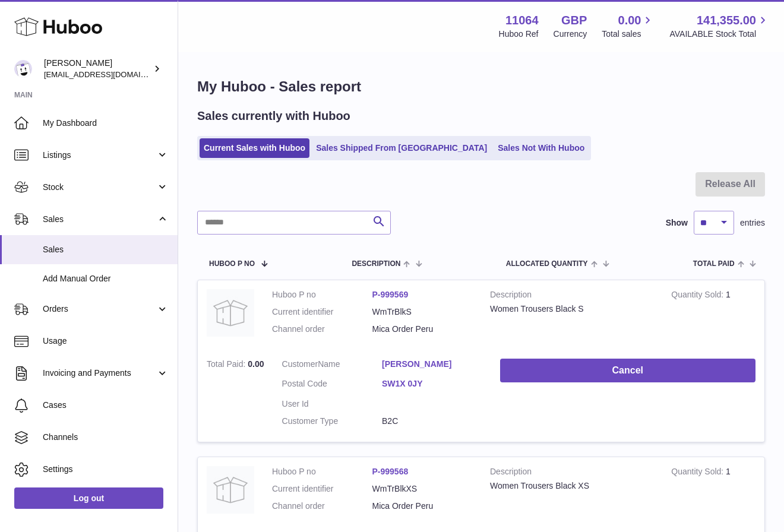
scroll to position [1, 0]
click at [632, 82] on h1 "My Huboo - Sales report" at bounding box center [481, 86] width 568 height 19
